Goal: Communication & Community: Answer question/provide support

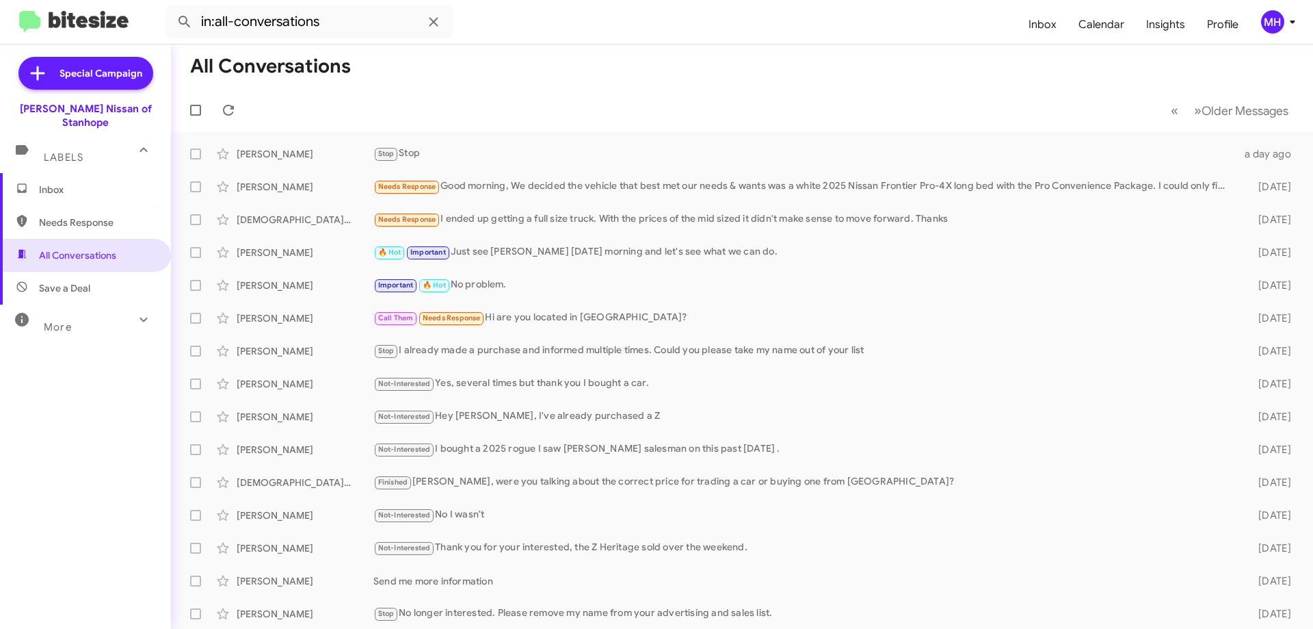
click at [53, 173] on span "Inbox" at bounding box center [85, 189] width 171 height 33
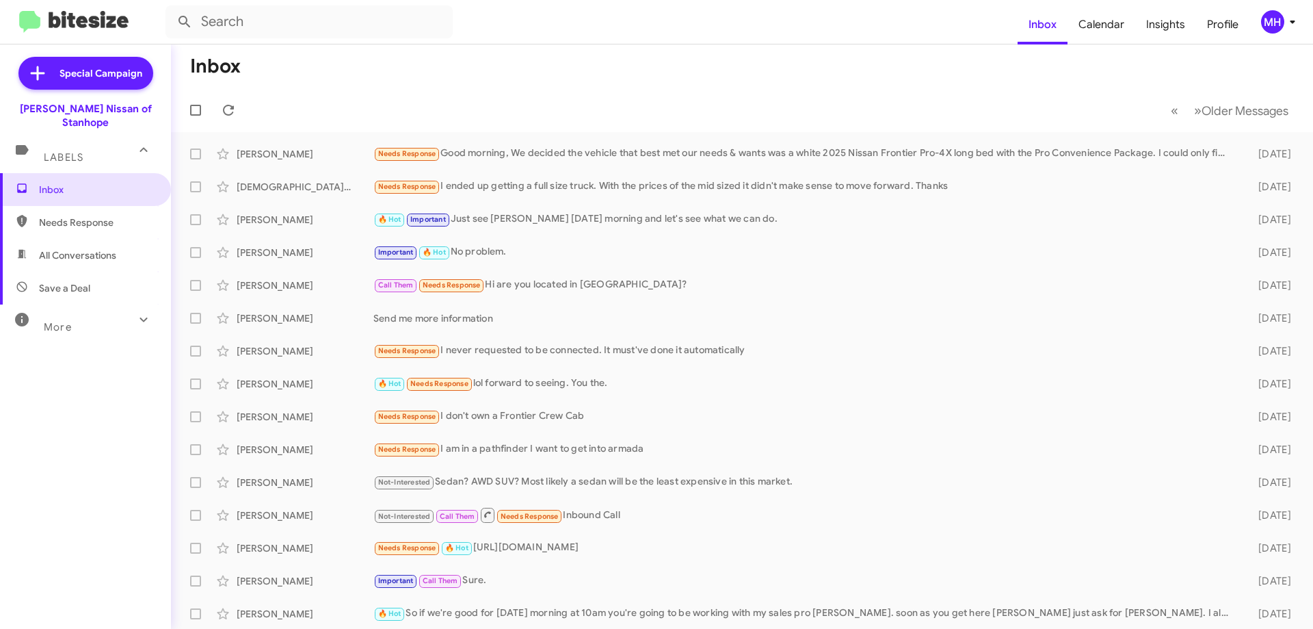
click at [70, 248] on span "All Conversations" at bounding box center [77, 255] width 77 height 14
type input "in:all-conversations"
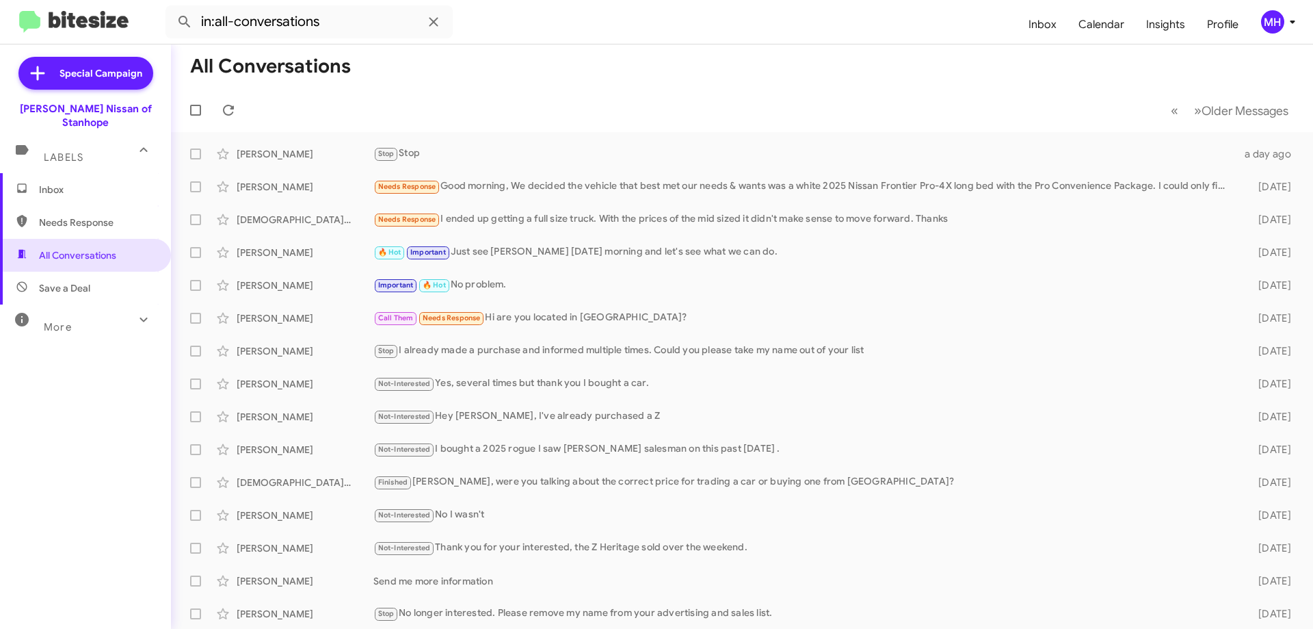
click at [70, 183] on span "Inbox" at bounding box center [97, 190] width 116 height 14
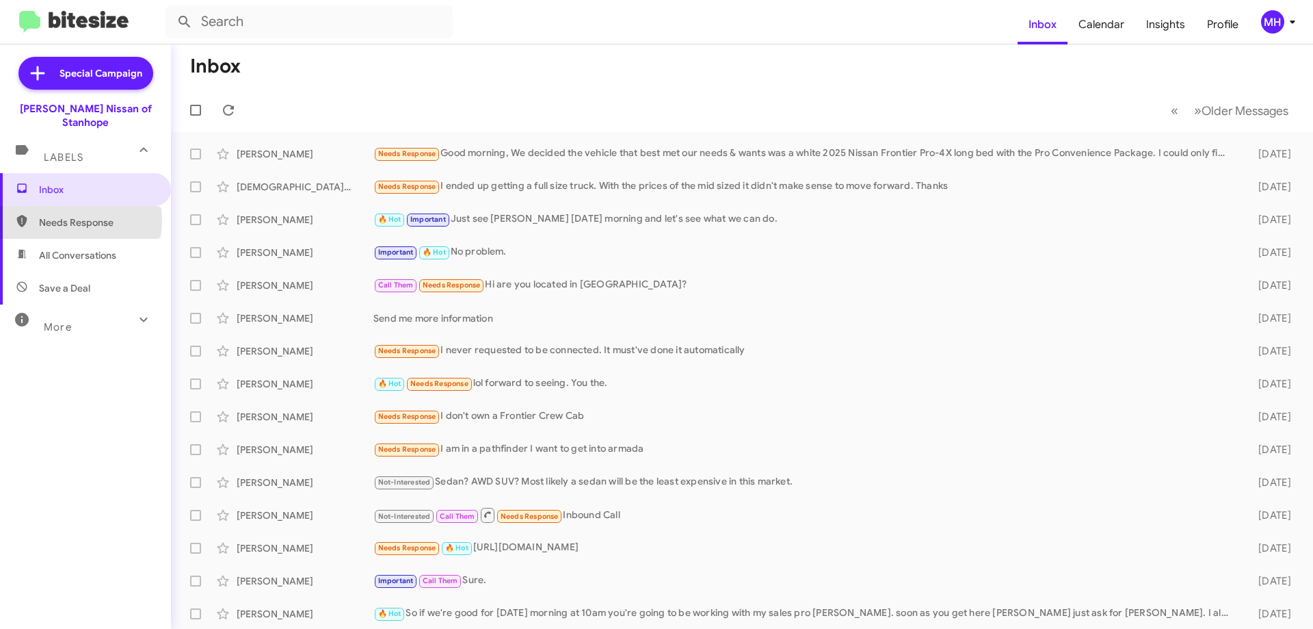
click at [66, 215] on span "Needs Response" at bounding box center [97, 222] width 116 height 14
type input "in:needs-response"
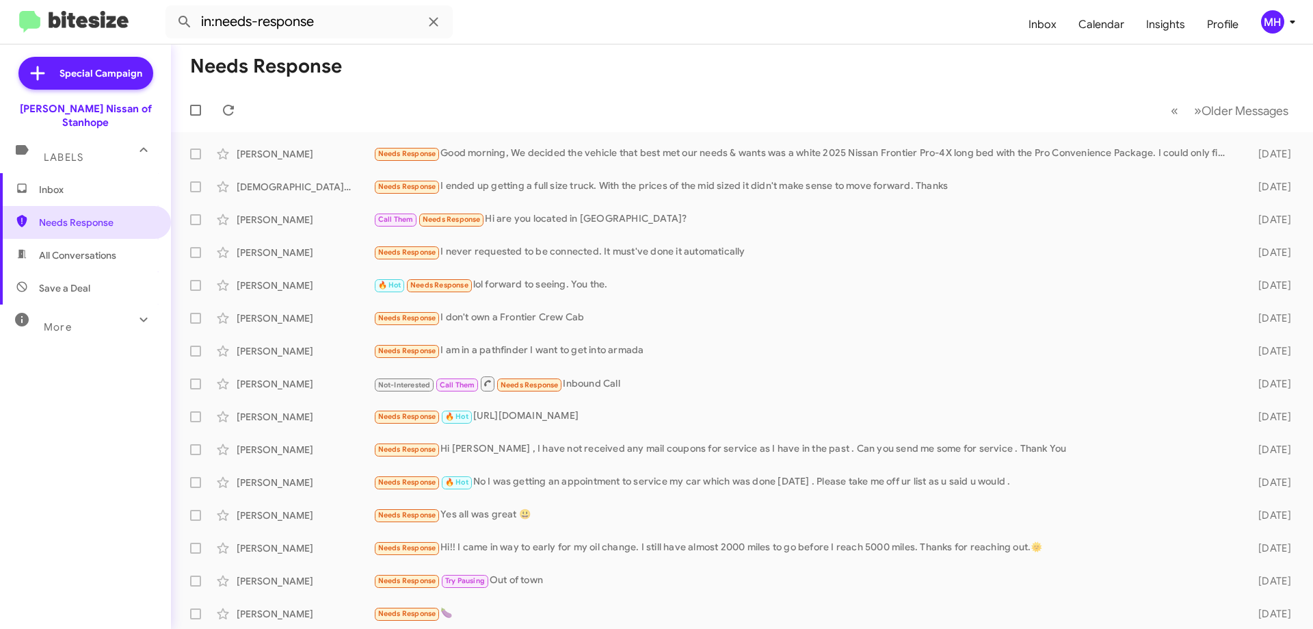
click at [72, 183] on span "Inbox" at bounding box center [97, 190] width 116 height 14
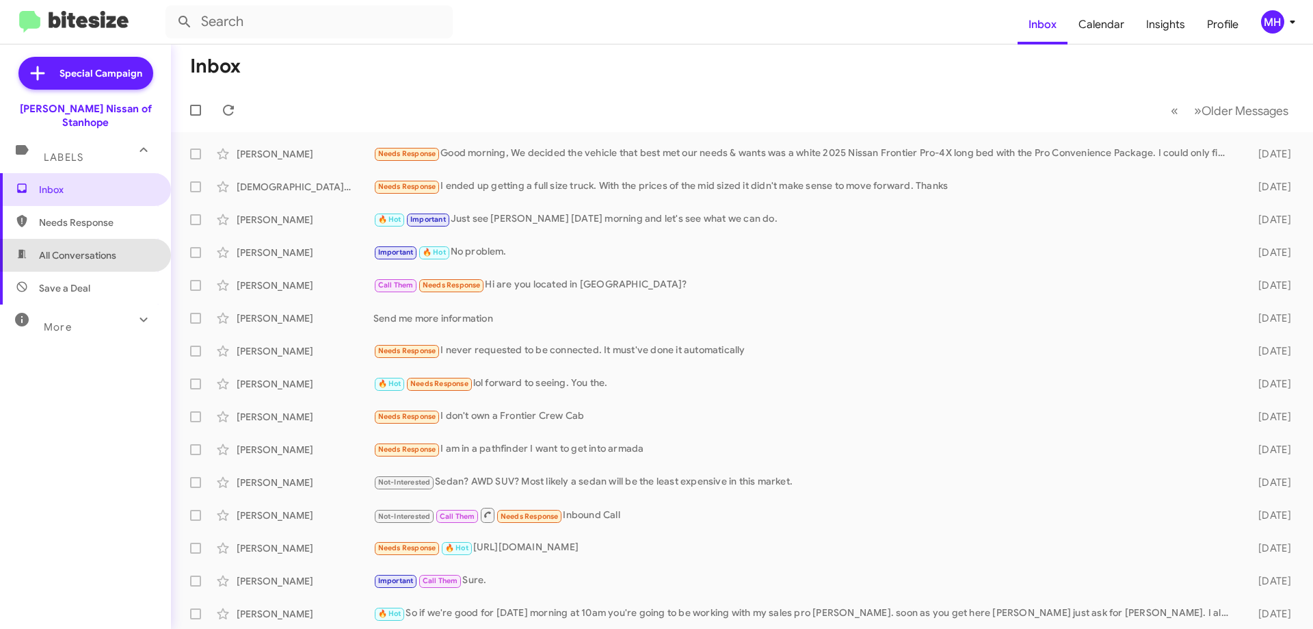
click at [100, 239] on span "All Conversations" at bounding box center [85, 255] width 171 height 33
type input "in:all-conversations"
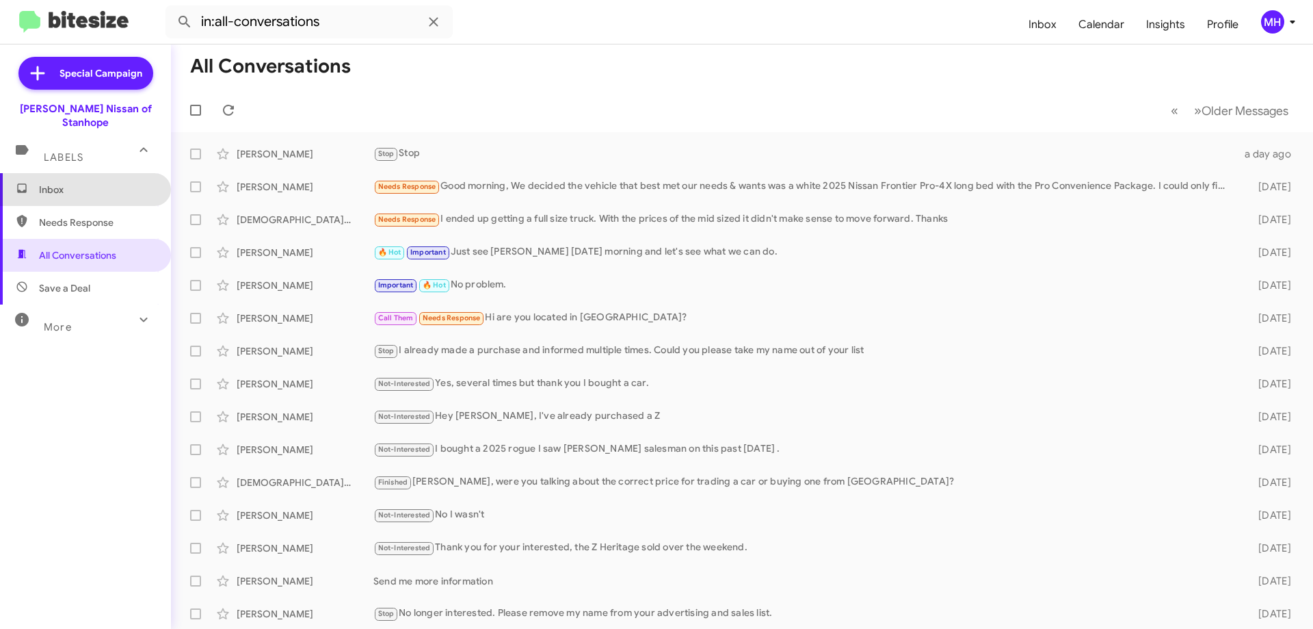
click at [94, 183] on span "Inbox" at bounding box center [97, 190] width 116 height 14
